Goal: Task Accomplishment & Management: Use online tool/utility

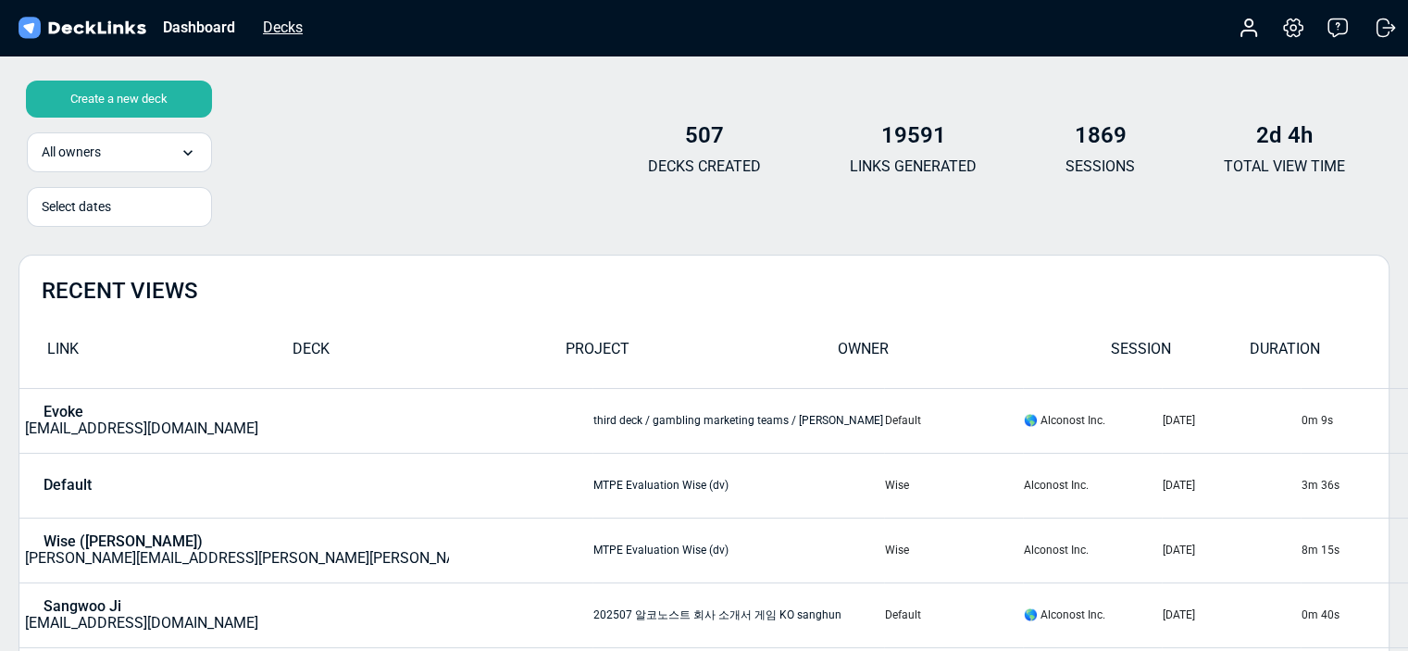
click at [266, 31] on div "Decks" at bounding box center [283, 27] width 58 height 23
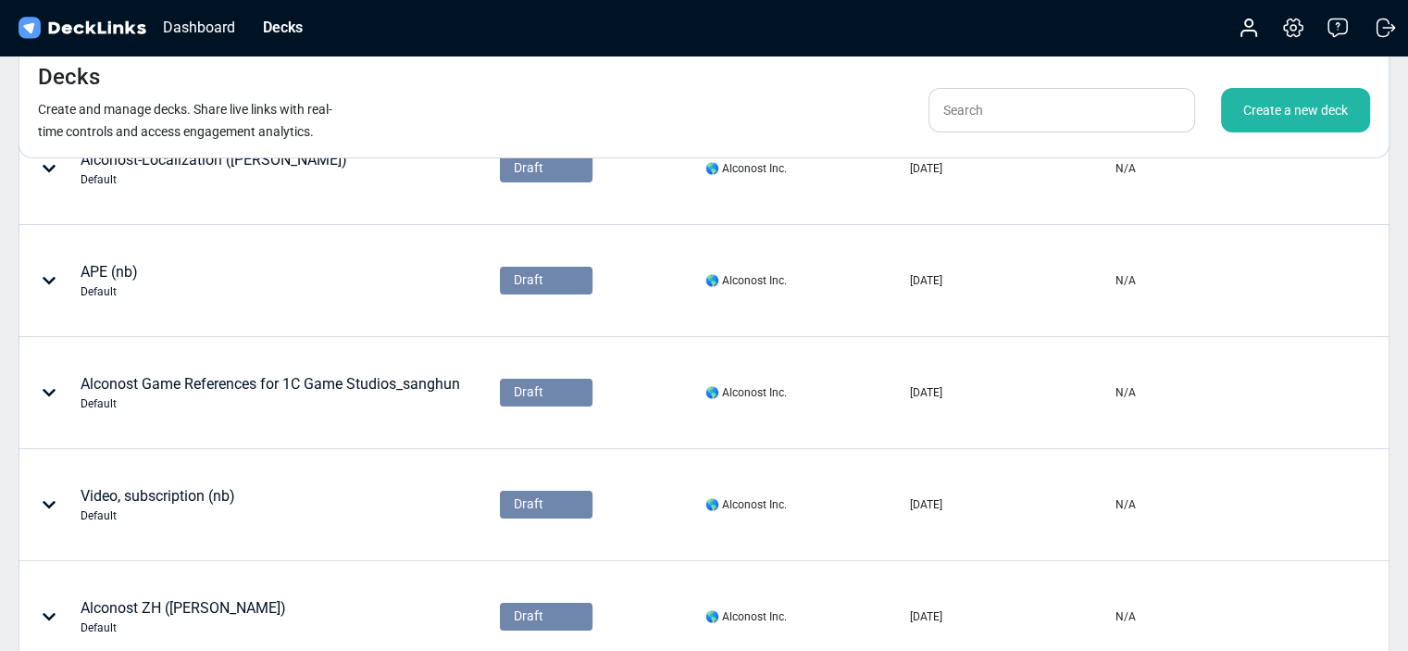
scroll to position [370, 0]
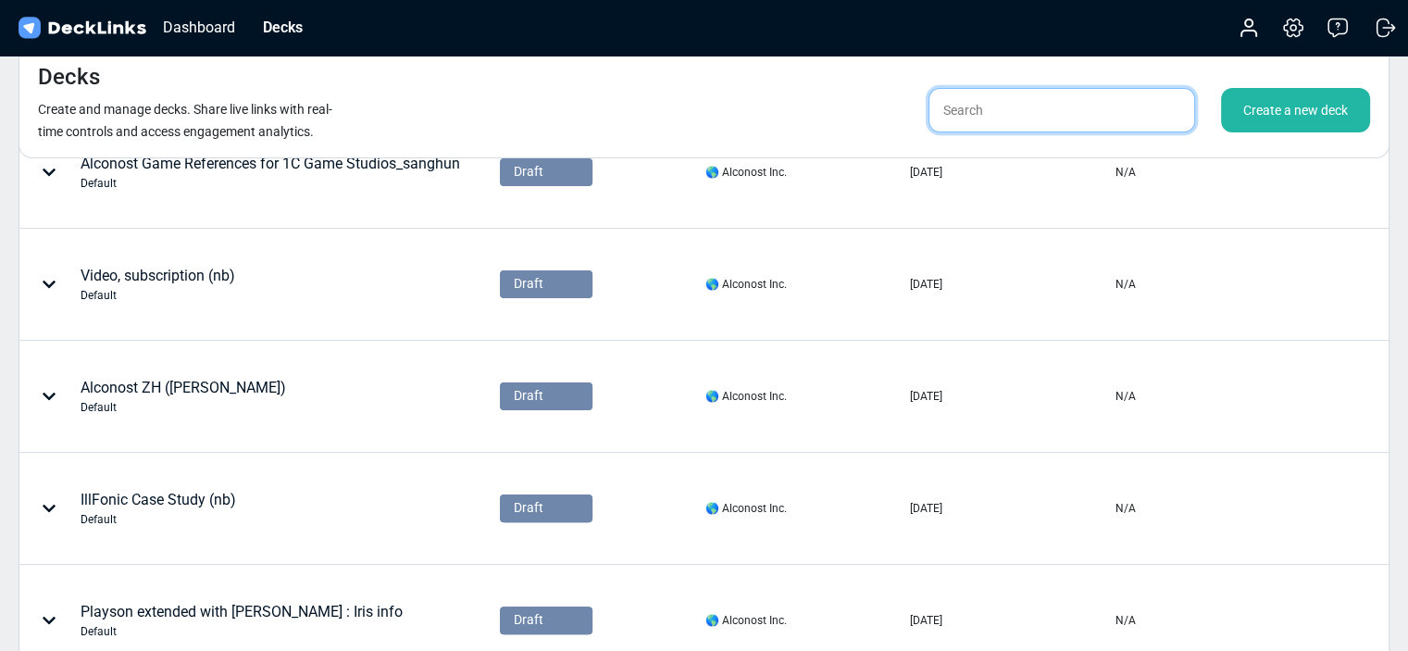
click at [992, 110] on input "text" at bounding box center [1062, 110] width 267 height 44
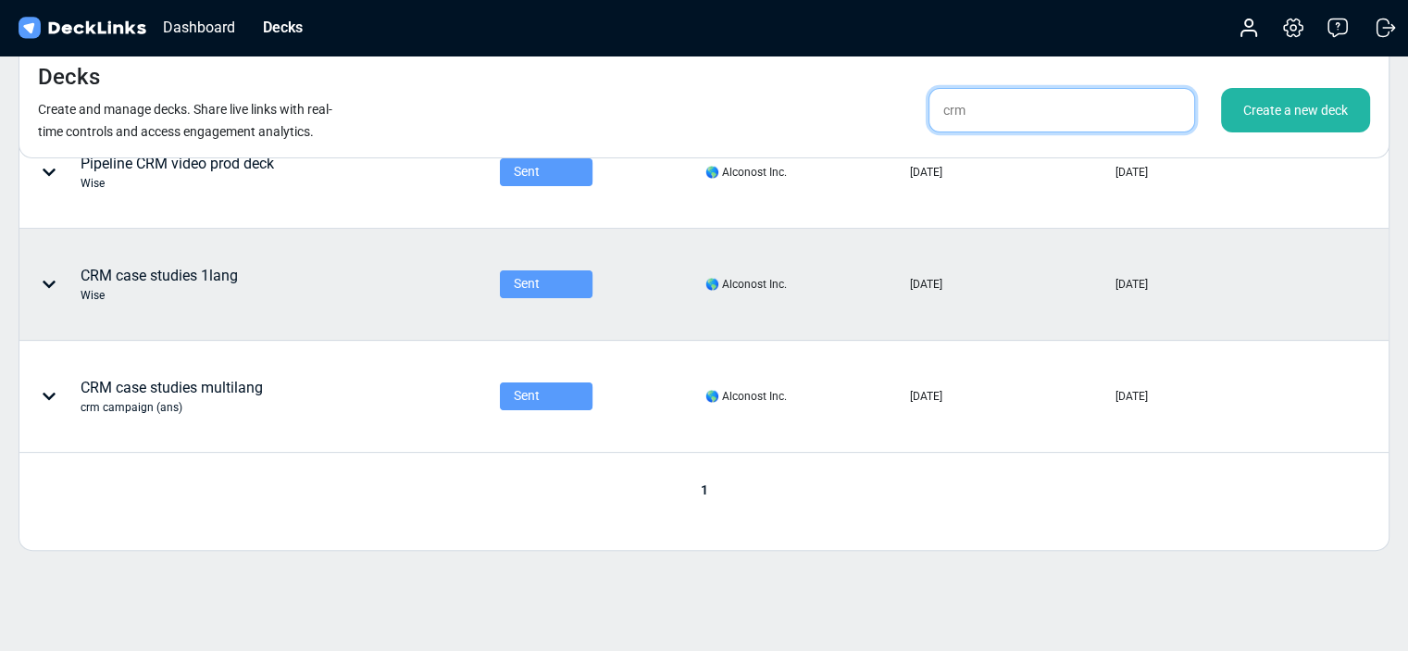
type input "crm"
click at [228, 277] on div "CRM case studies 1lang Wise" at bounding box center [159, 284] width 157 height 39
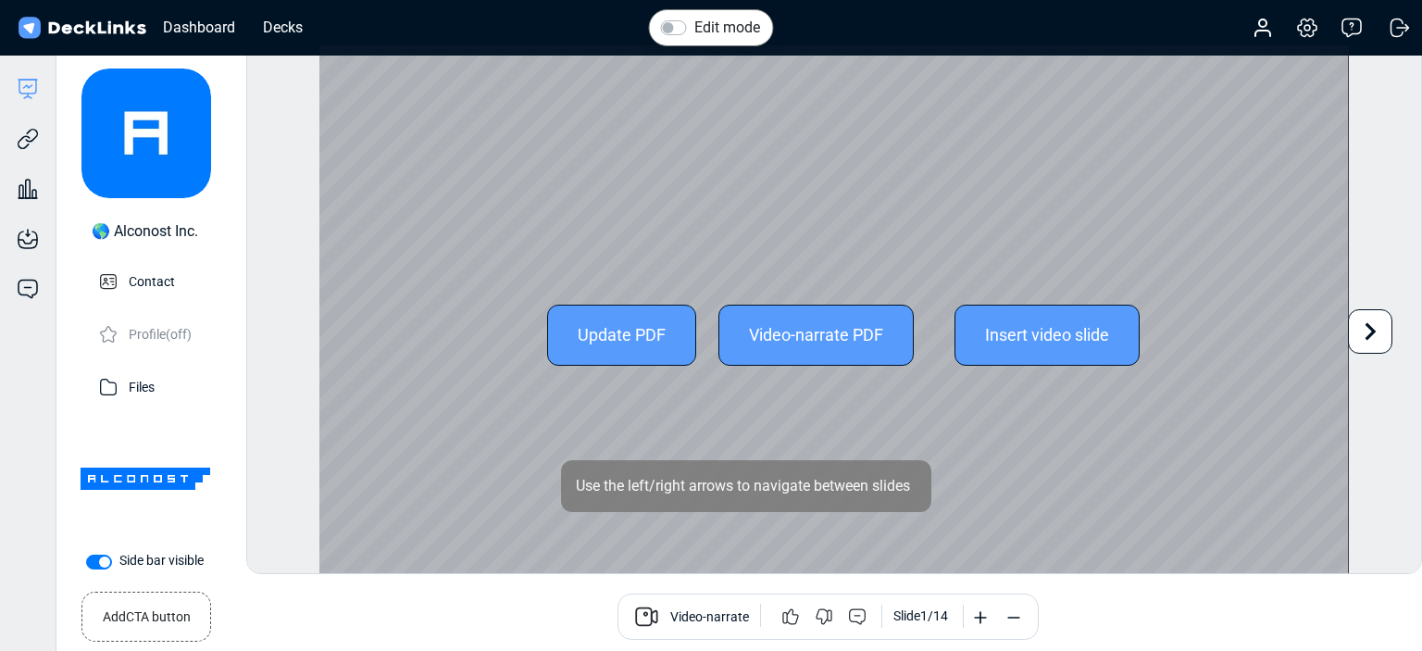
click at [1372, 341] on icon at bounding box center [1370, 331] width 35 height 35
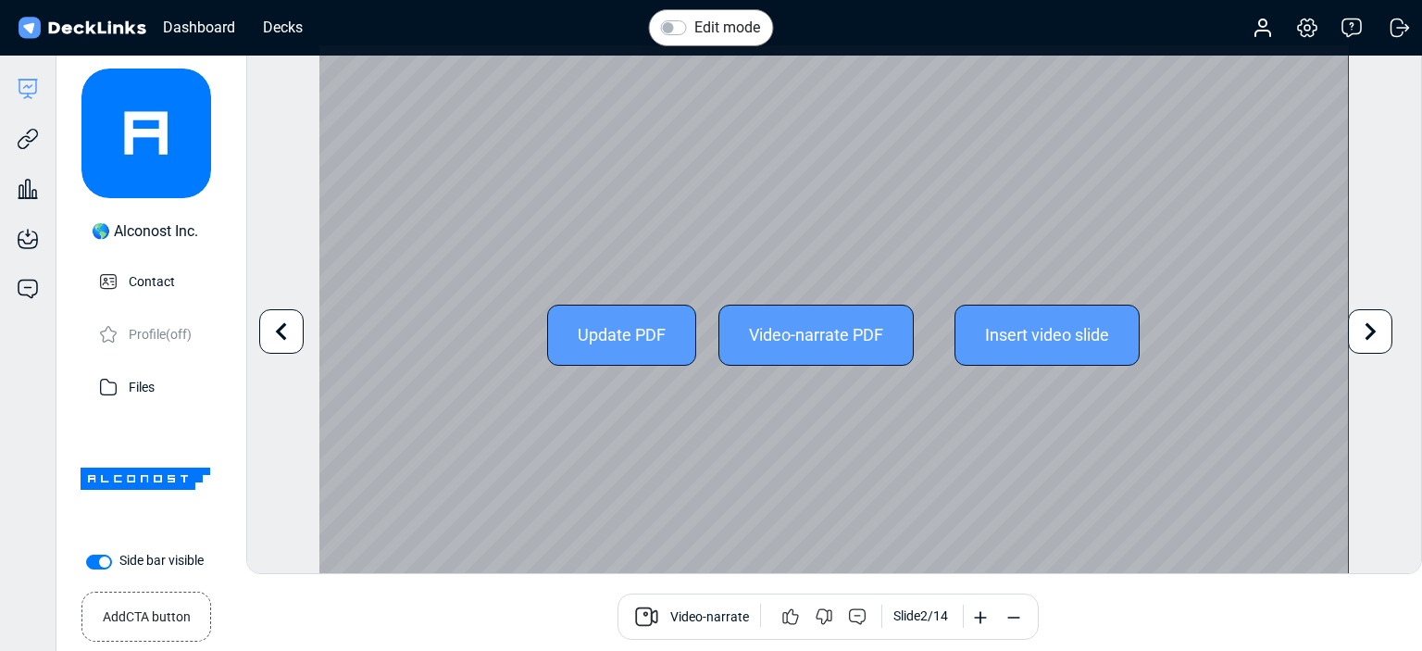
click at [1372, 340] on div "Edit mode Change photo Updating this image will immediately apply to all of you…" at bounding box center [834, 309] width 1176 height 530
click at [1372, 340] on icon at bounding box center [1370, 331] width 35 height 35
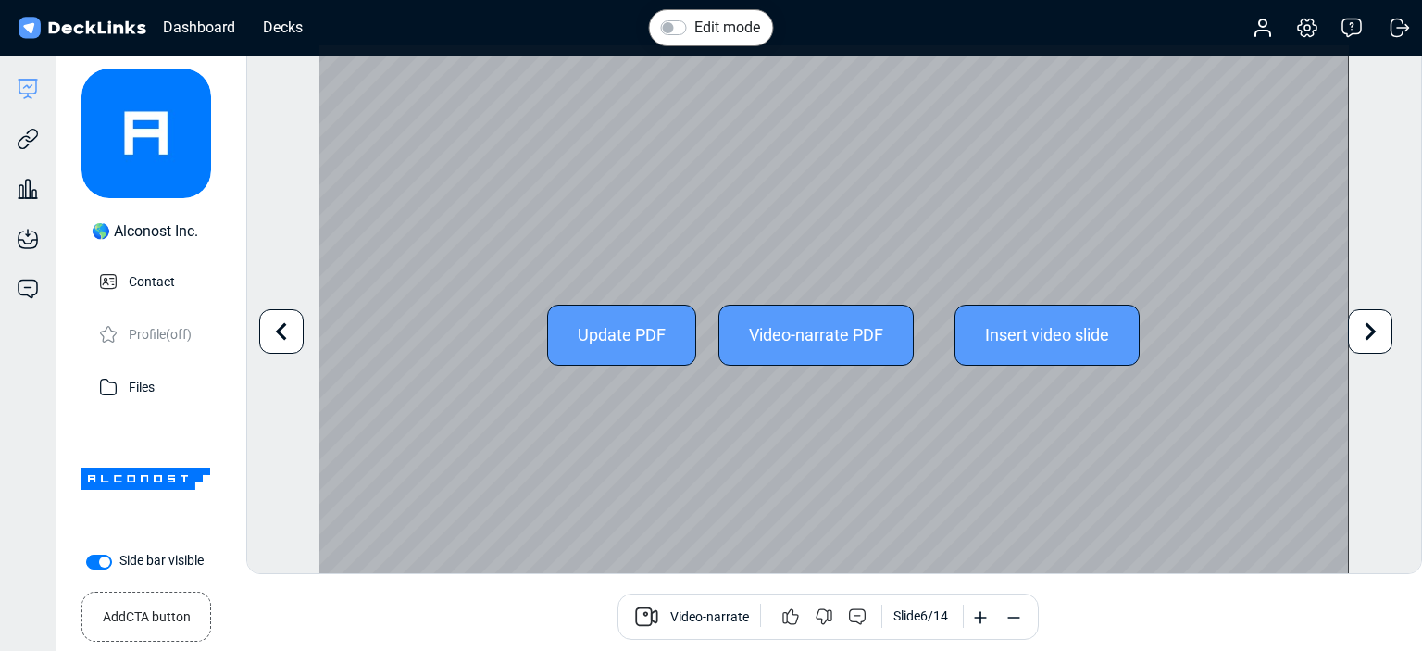
click at [1372, 340] on icon at bounding box center [1370, 331] width 35 height 35
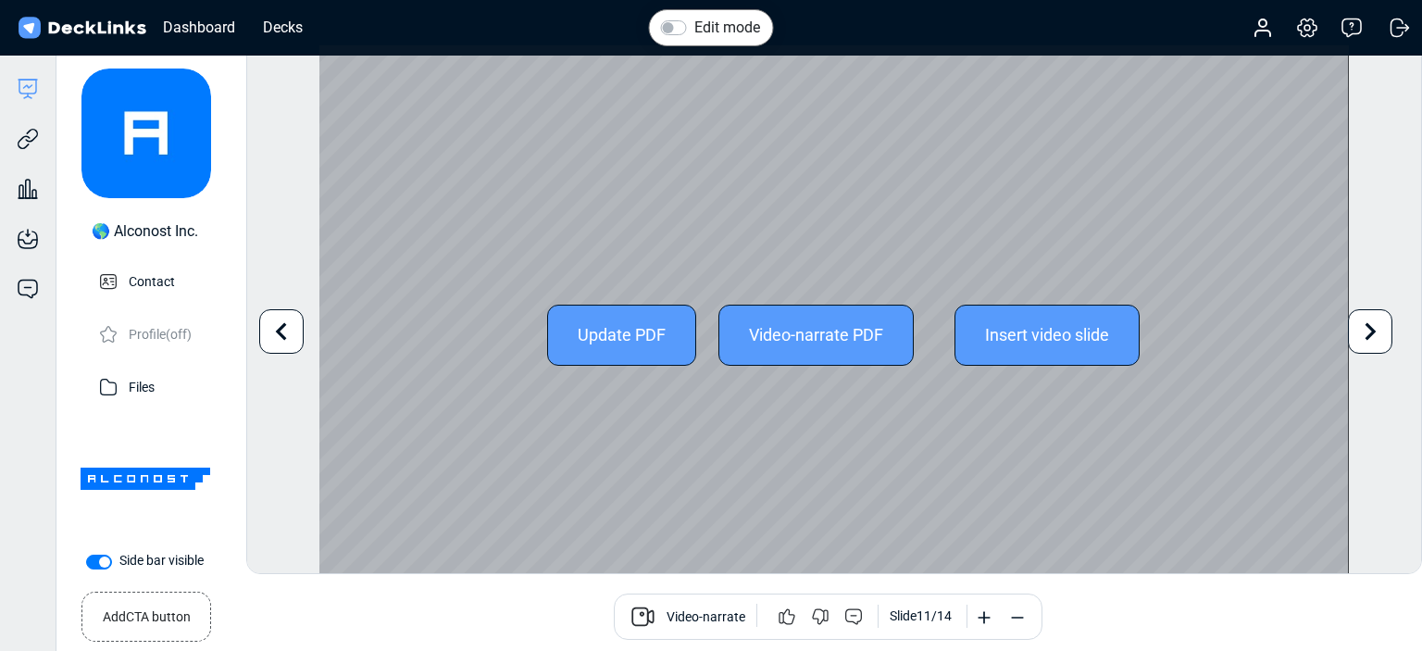
click at [1372, 340] on icon at bounding box center [1370, 331] width 35 height 35
click at [285, 326] on icon at bounding box center [281, 331] width 35 height 35
click at [284, 335] on icon at bounding box center [281, 331] width 35 height 35
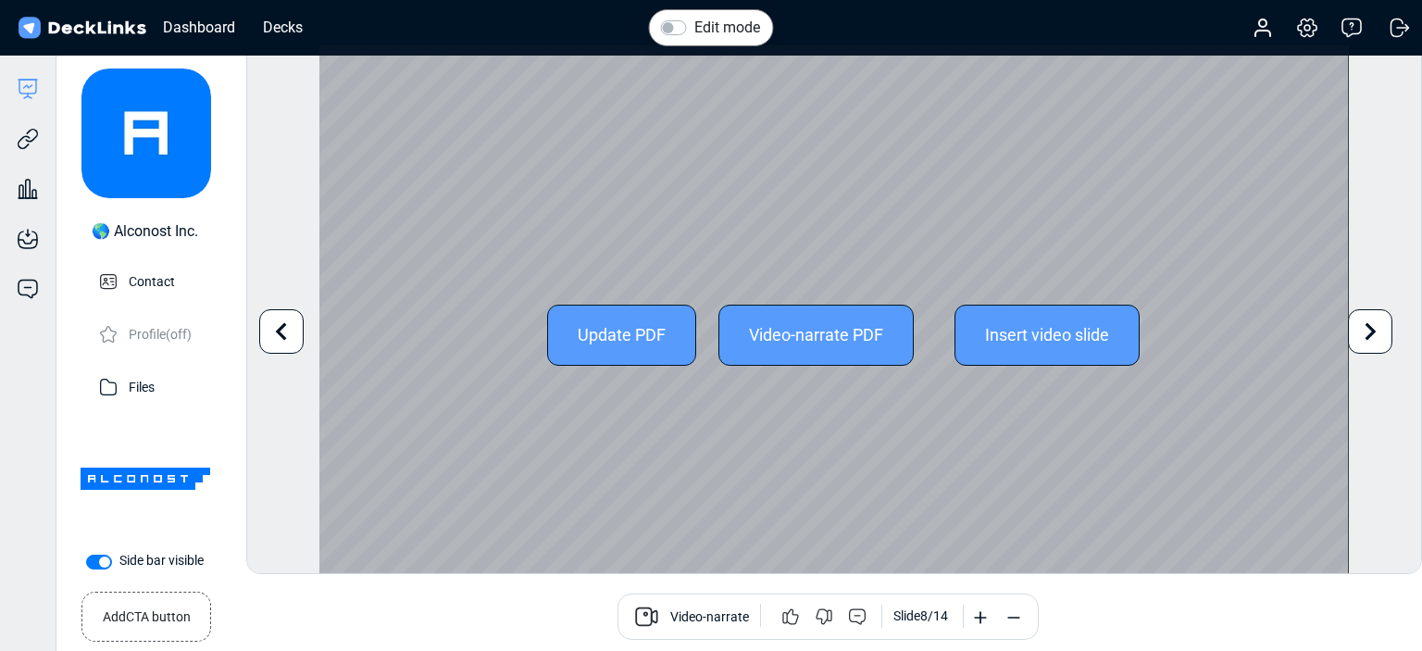
click at [284, 335] on icon at bounding box center [281, 331] width 35 height 35
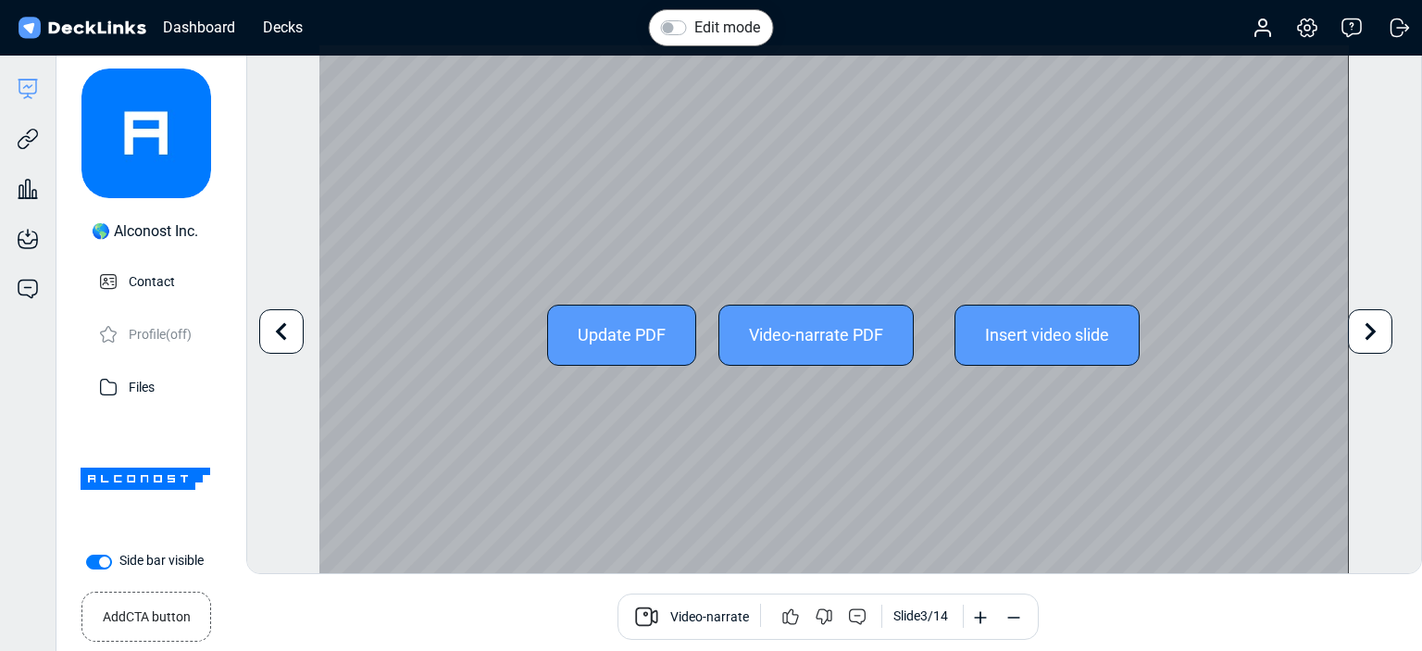
click at [294, 332] on icon at bounding box center [281, 331] width 35 height 35
